Goal: Task Accomplishment & Management: Manage account settings

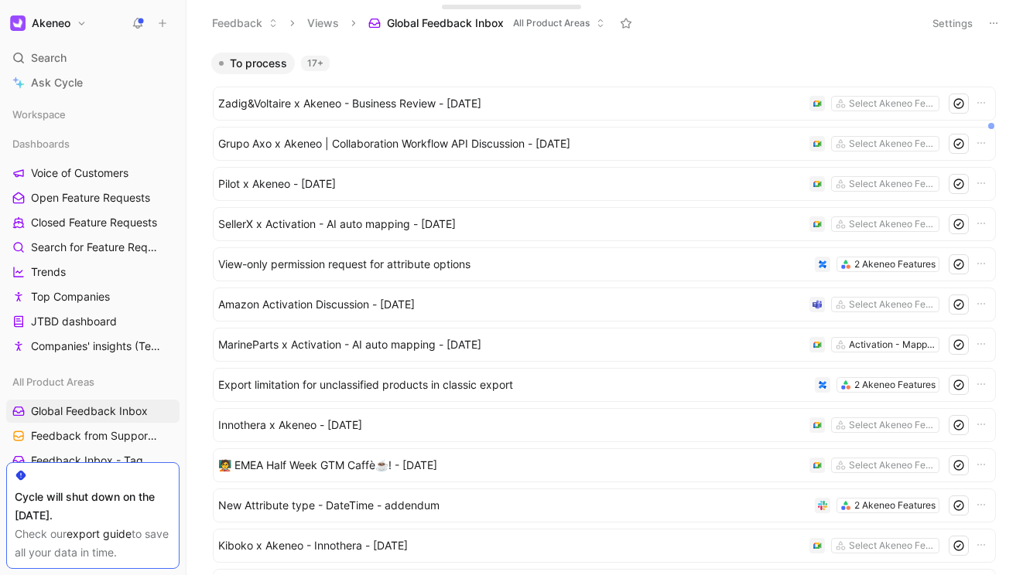
click at [84, 28] on button "Akeneo" at bounding box center [48, 23] width 84 height 22
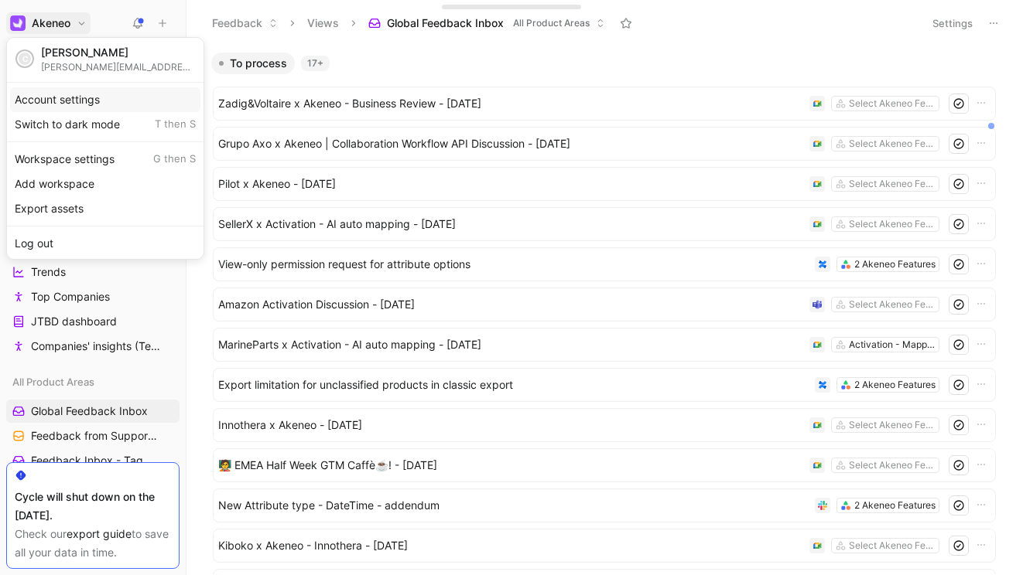
click at [77, 95] on div "Account settings" at bounding box center [105, 99] width 190 height 25
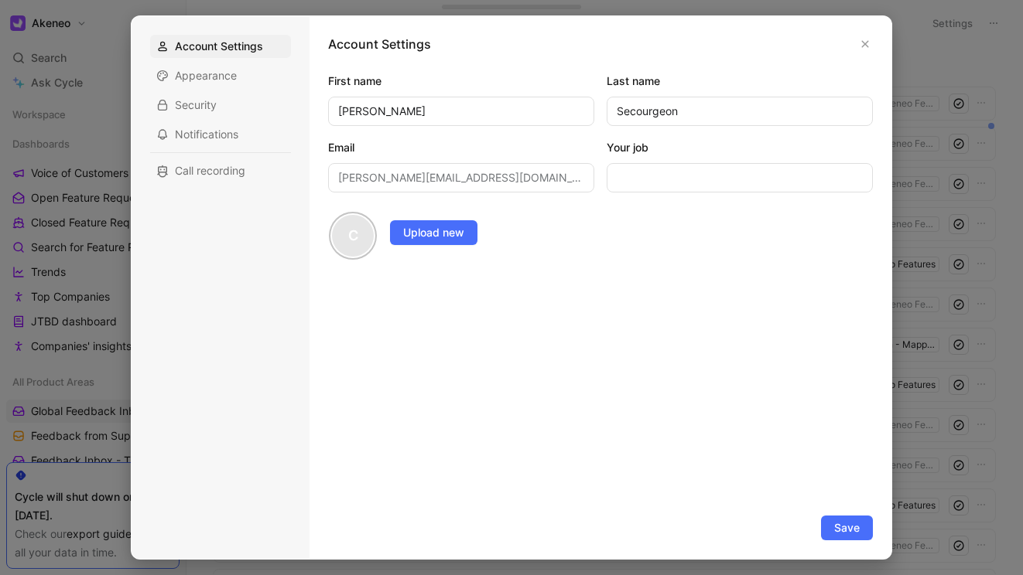
click at [108, 35] on div at bounding box center [511, 287] width 1023 height 575
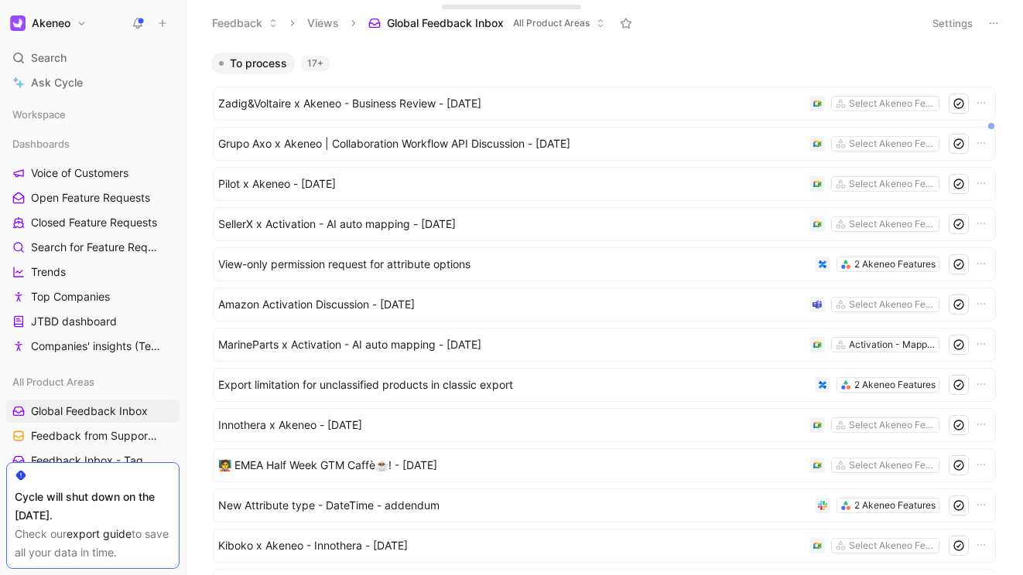
click at [84, 25] on button "Akeneo" at bounding box center [48, 23] width 84 height 22
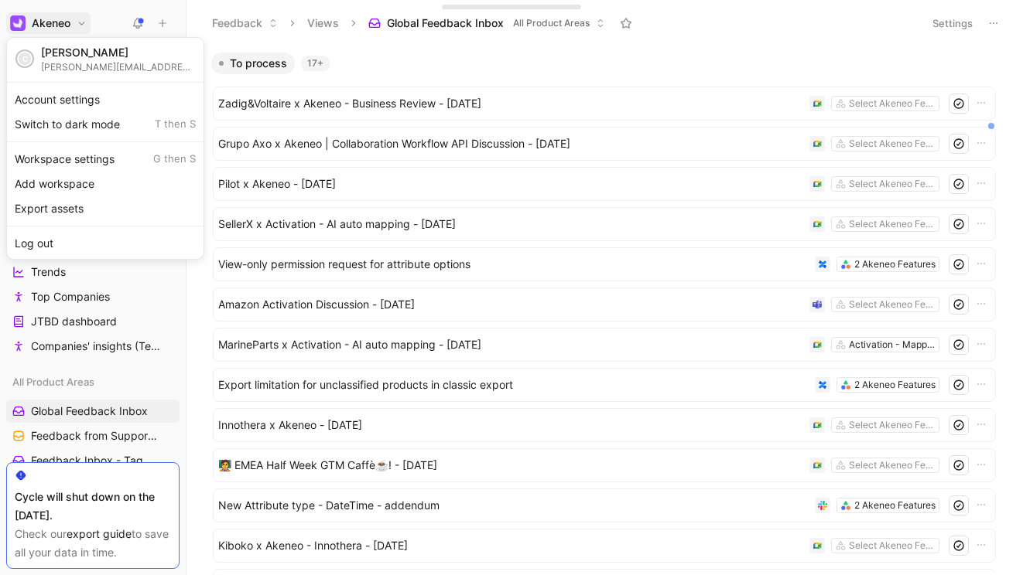
click at [109, 22] on div at bounding box center [511, 287] width 1023 height 575
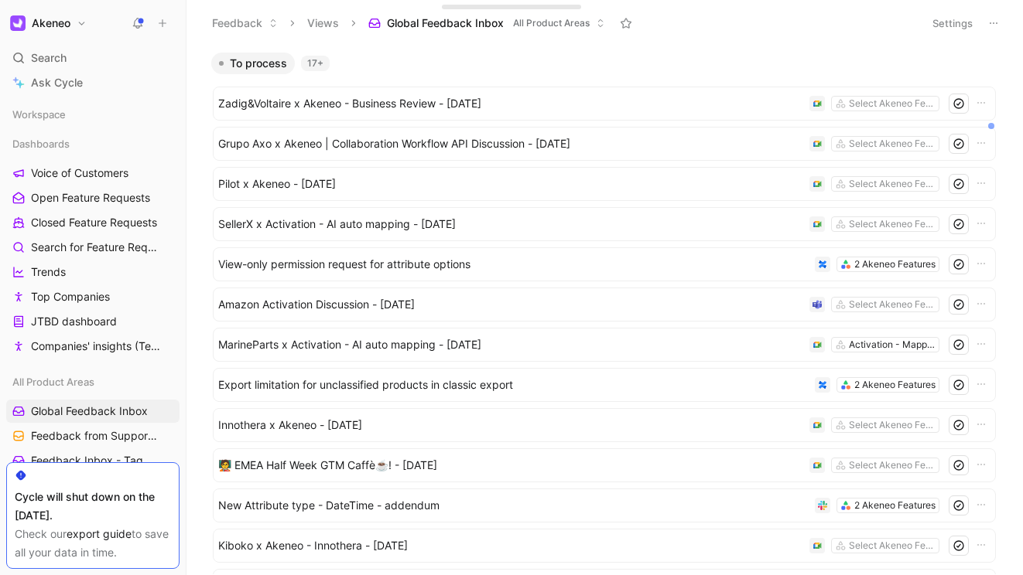
click at [81, 32] on button "Akeneo" at bounding box center [48, 23] width 84 height 22
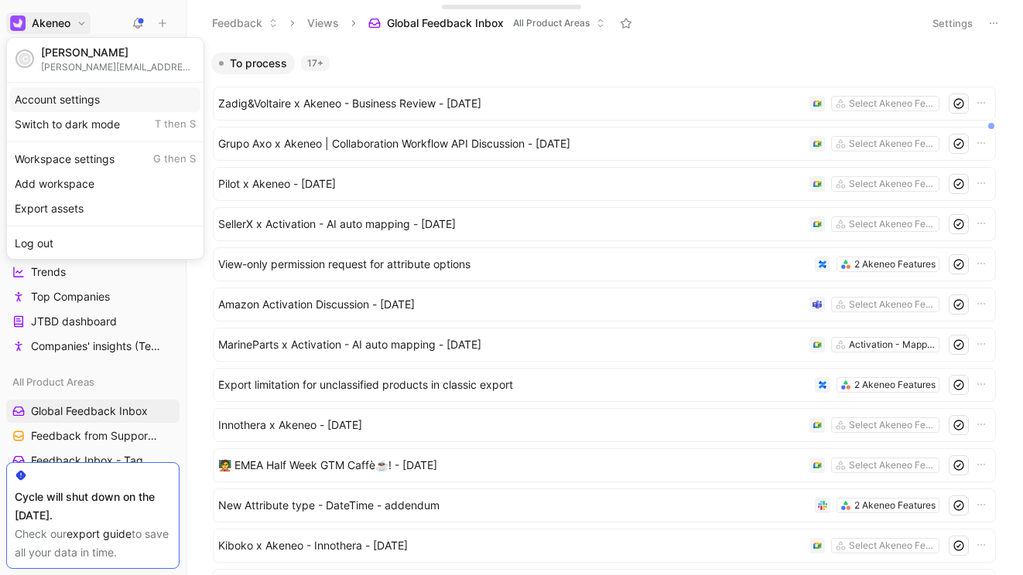
click at [77, 102] on div "Account settings" at bounding box center [105, 99] width 190 height 25
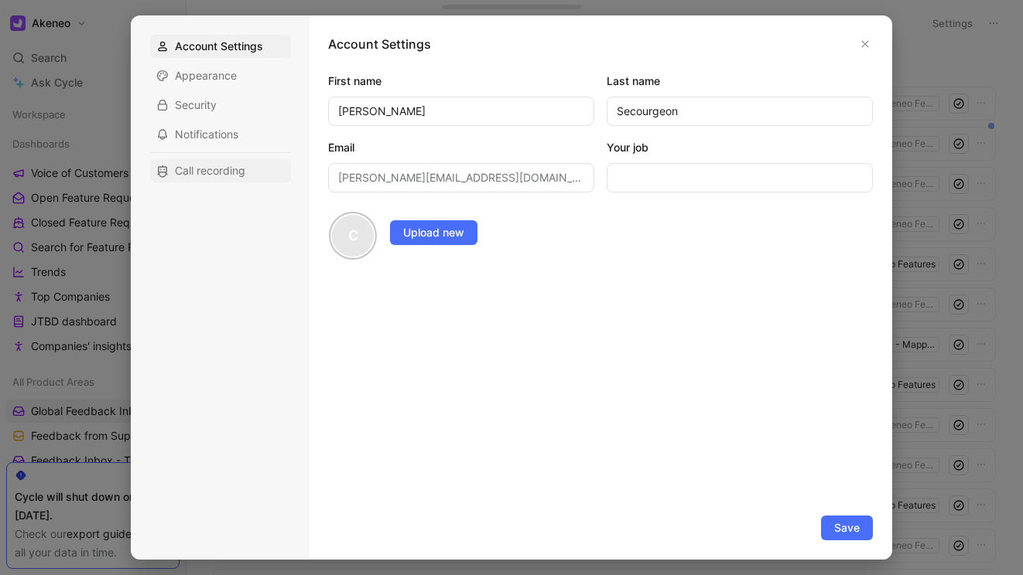
click at [196, 168] on span "Call recording" at bounding box center [210, 170] width 70 height 15
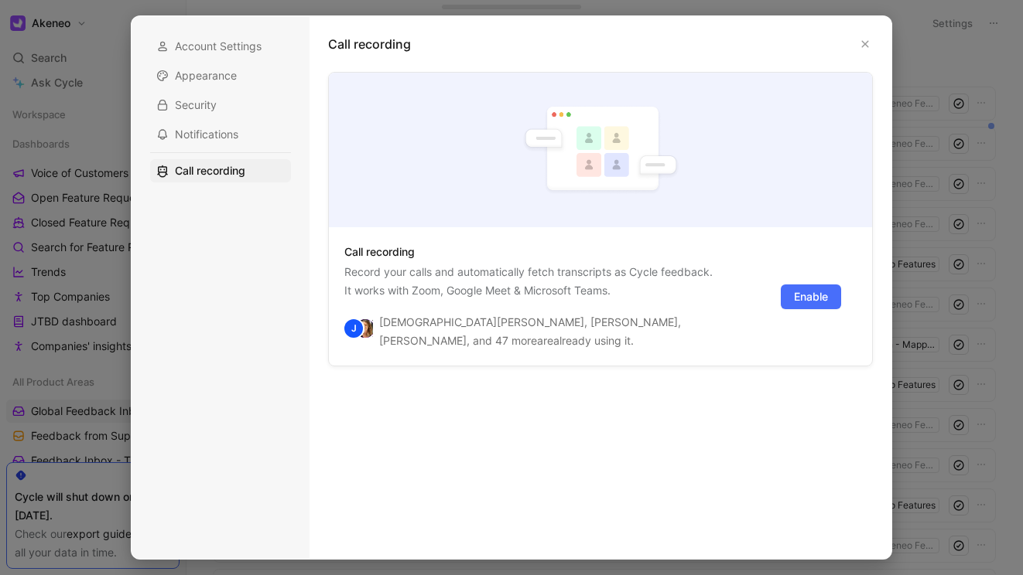
click at [114, 127] on div at bounding box center [511, 287] width 1023 height 575
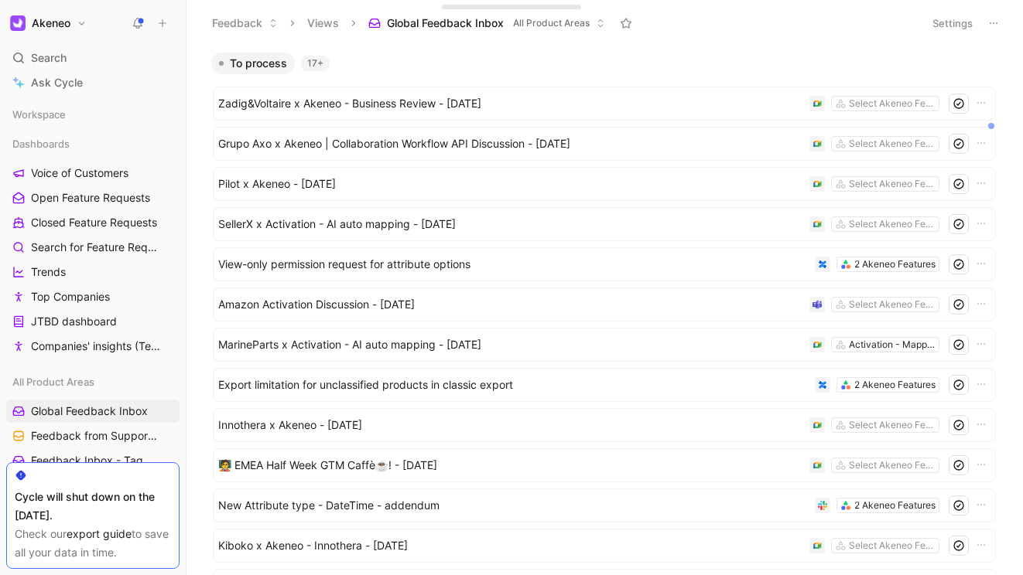
click at [74, 26] on button "Akeneo" at bounding box center [48, 23] width 84 height 22
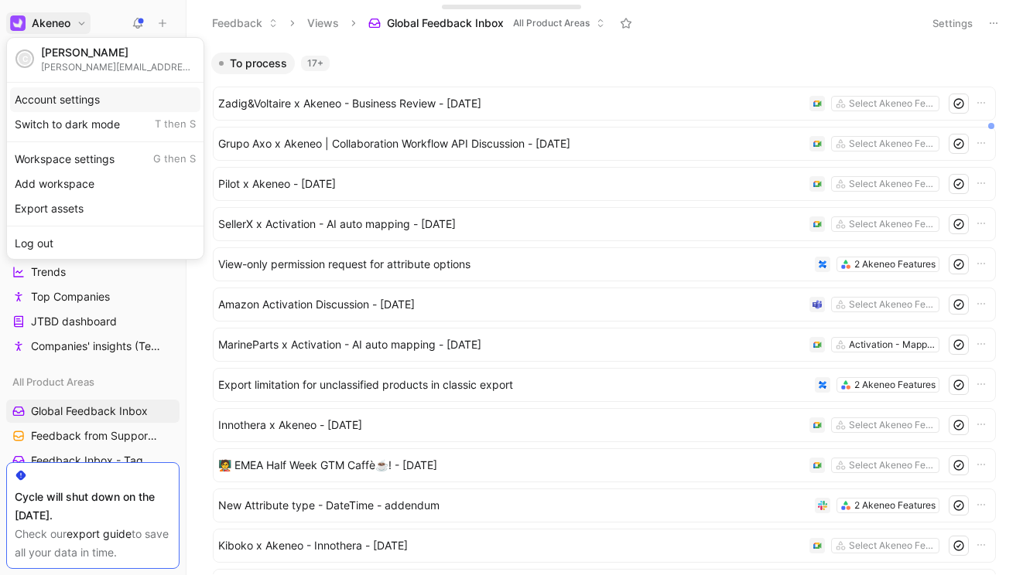
click at [63, 104] on div "Account settings" at bounding box center [105, 99] width 190 height 25
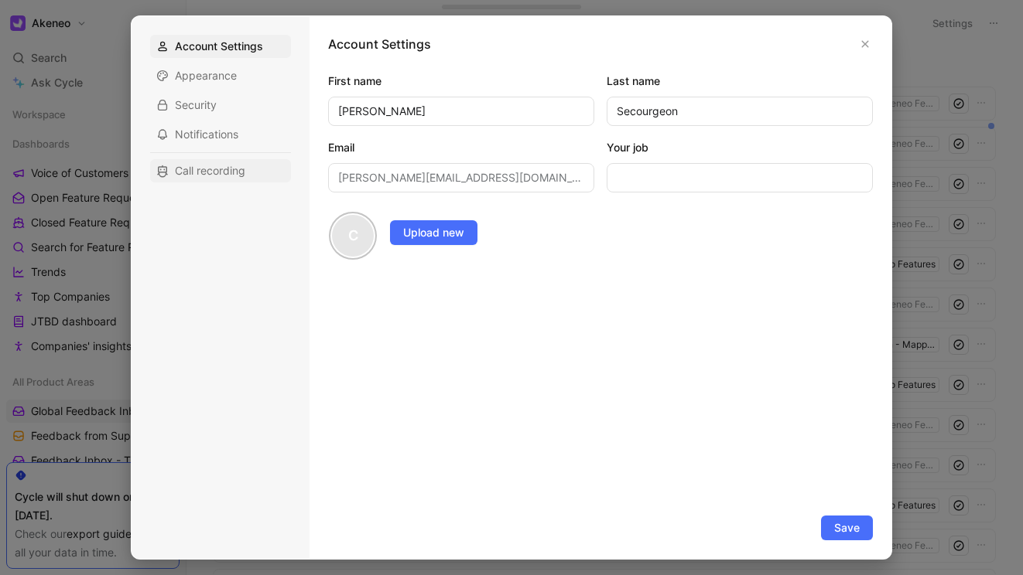
click at [200, 167] on span "Call recording" at bounding box center [210, 170] width 70 height 15
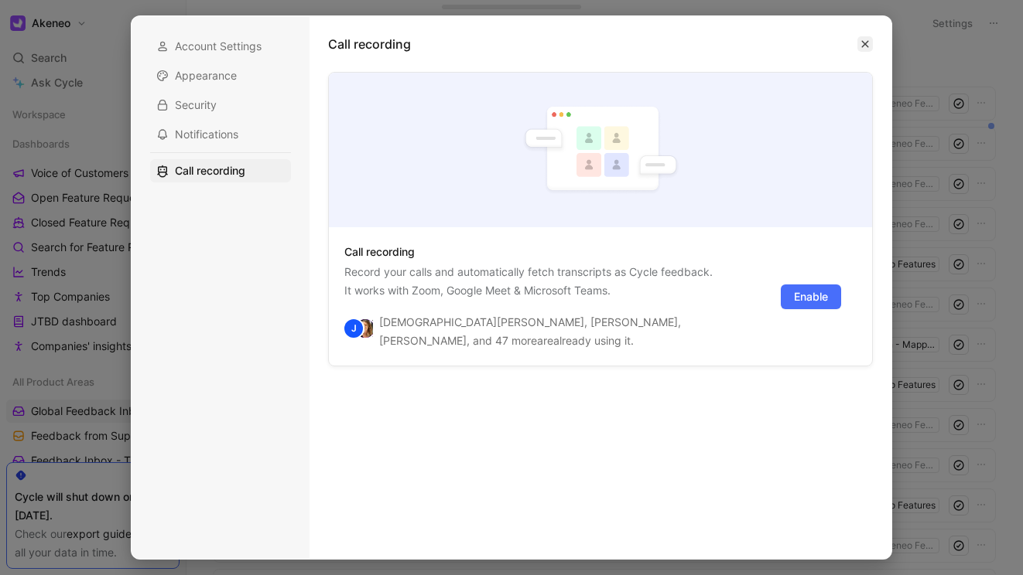
click at [865, 46] on icon "button" at bounding box center [864, 43] width 9 height 9
